Goal: Information Seeking & Learning: Learn about a topic

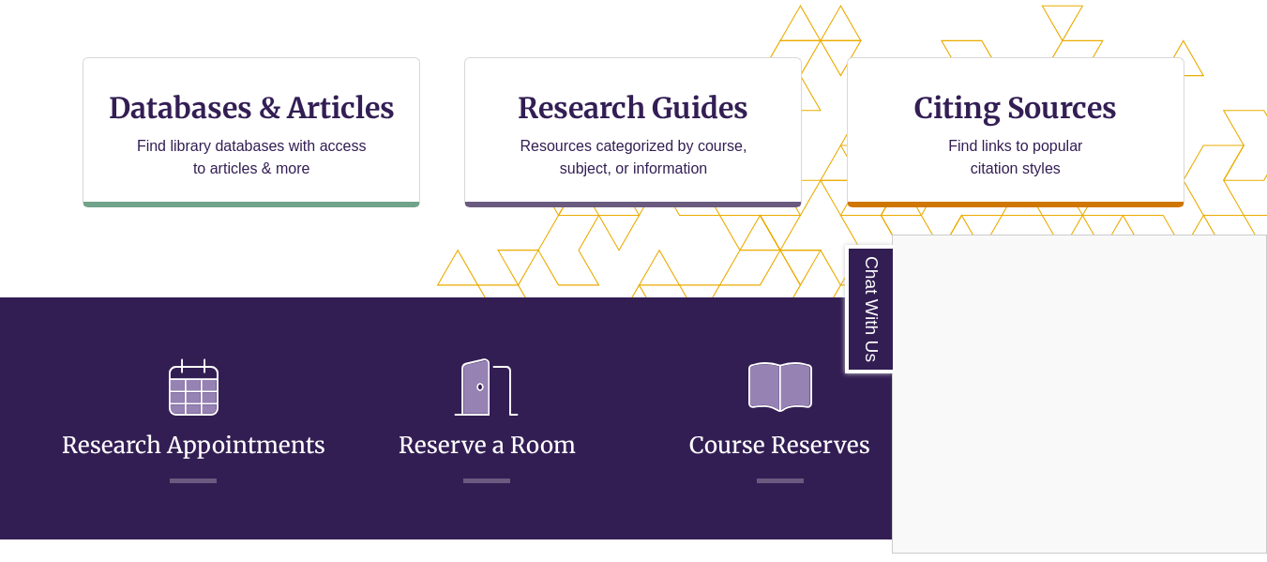
scroll to position [563, 0]
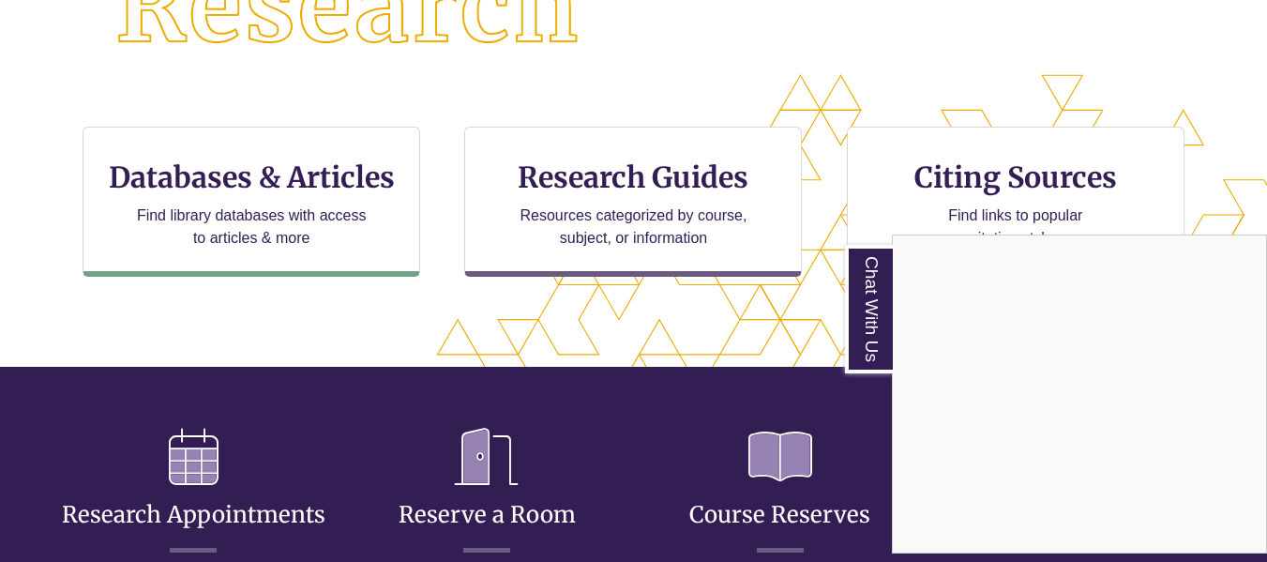
click at [312, 180] on div "Chat With Us" at bounding box center [633, 281] width 1267 height 562
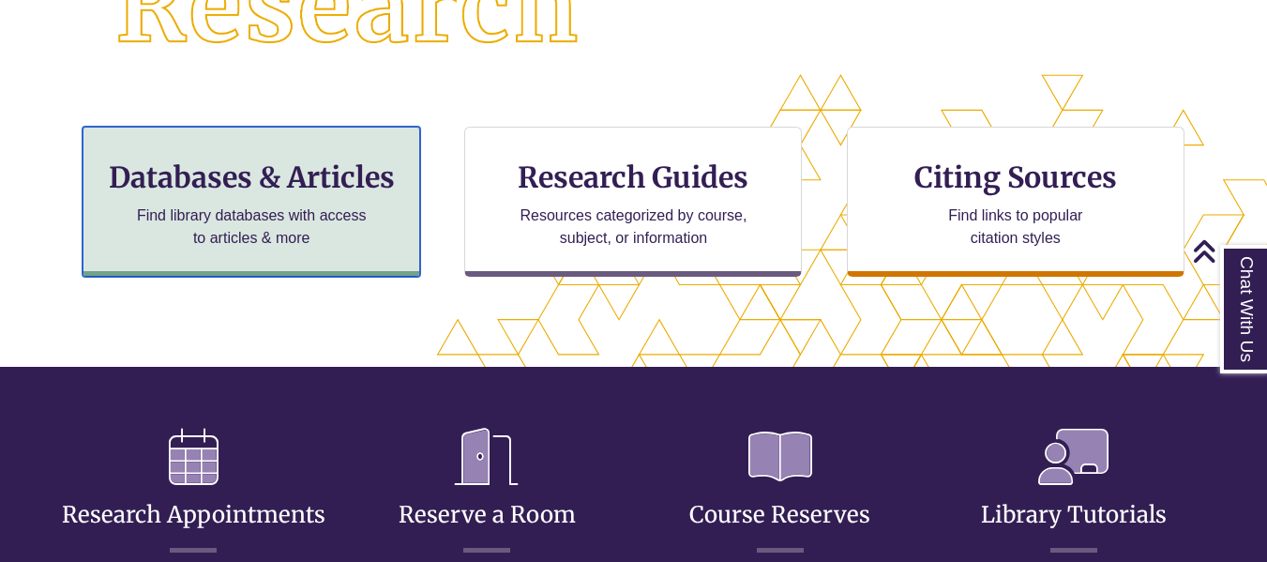
click at [381, 227] on div "Databases & Articles Find library databases with access to articles & more" at bounding box center [252, 202] width 338 height 150
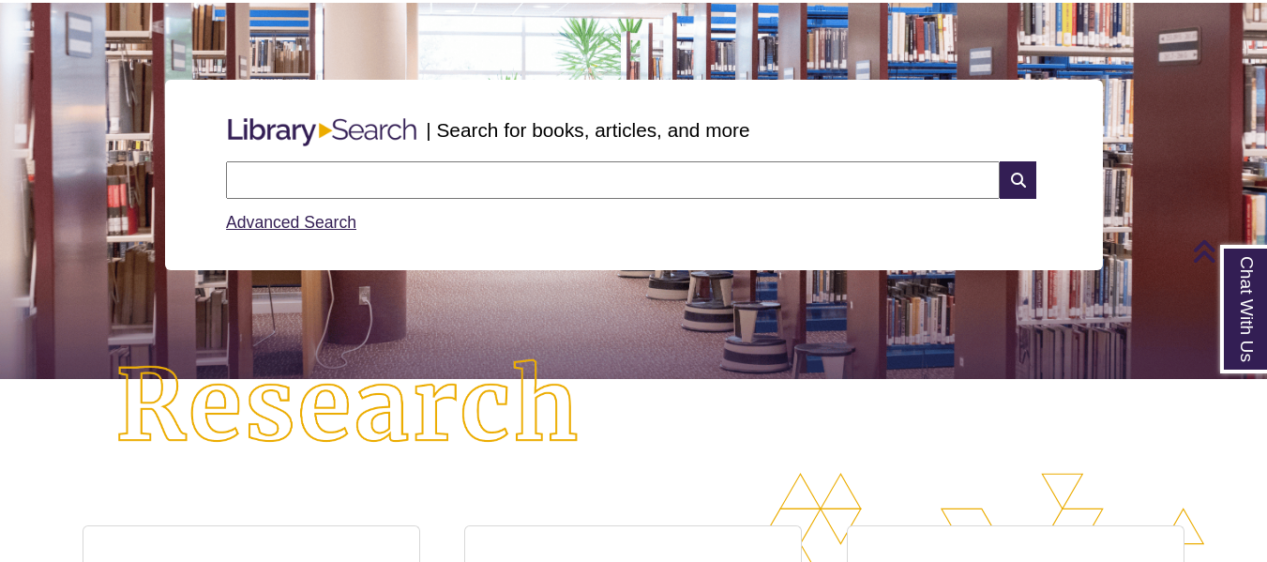
scroll to position [0, 0]
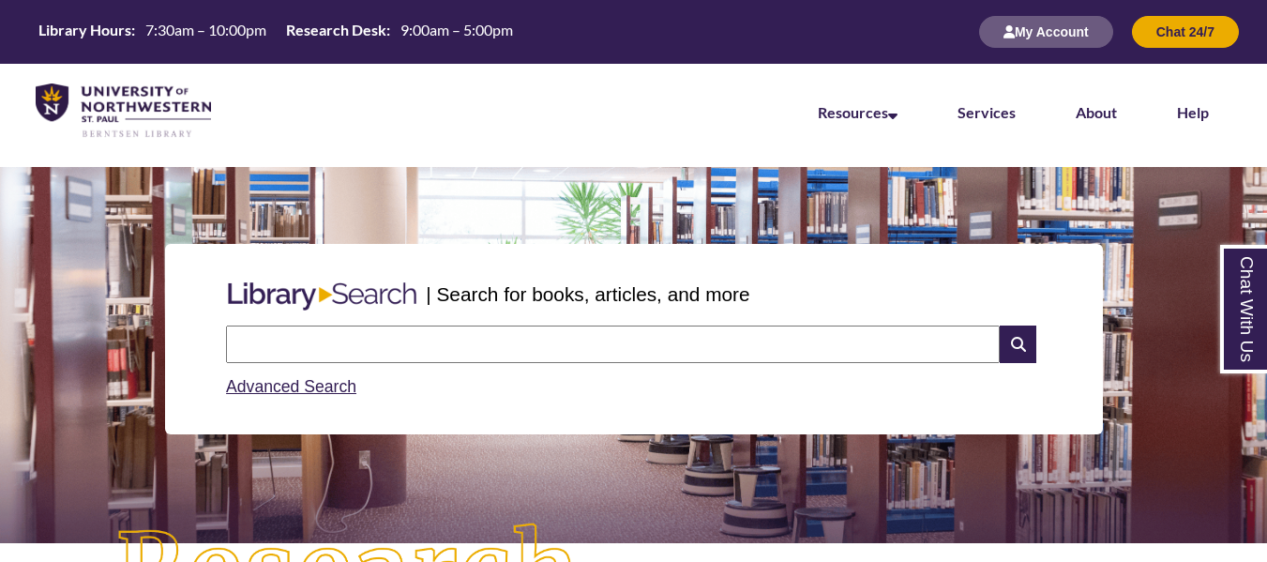
click at [470, 343] on input "text" at bounding box center [613, 344] width 774 height 38
type input "**********"
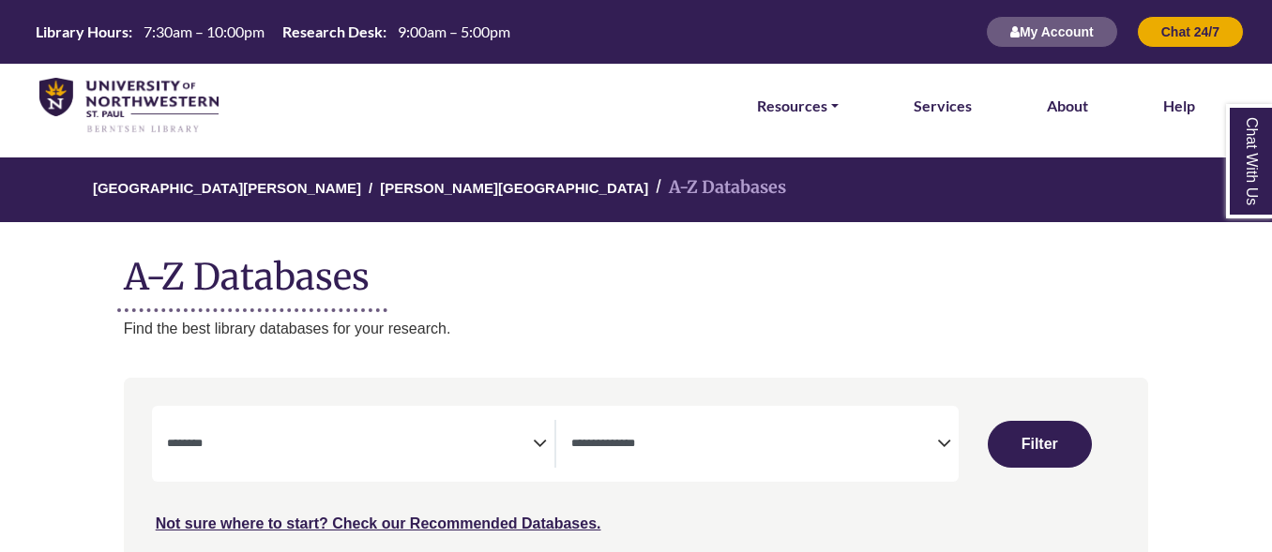
select select "Database Subject Filter"
select select "Database Types Filter"
select select "Database Subject Filter"
select select "Database Types Filter"
